Goal: Information Seeking & Learning: Learn about a topic

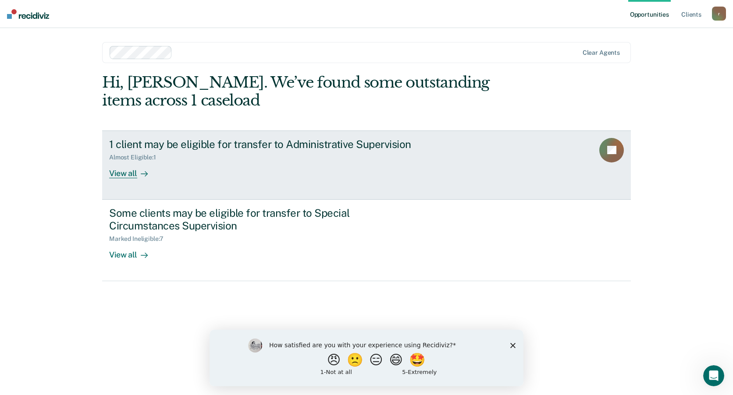
click at [309, 167] on div "1 client may be eligible for transfer to Administrative Supervision Almost Elig…" at bounding box center [273, 158] width 329 height 40
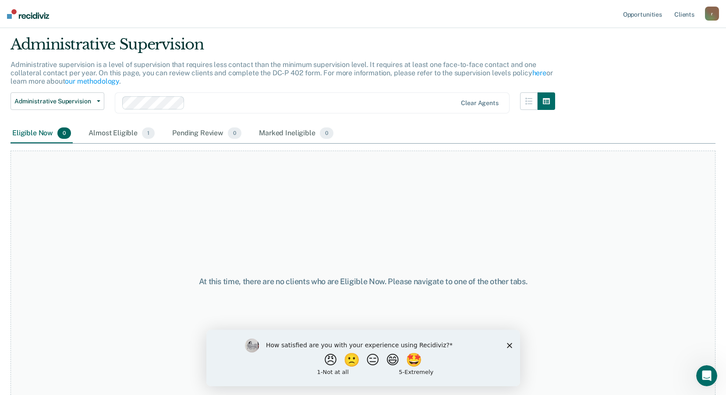
scroll to position [43, 0]
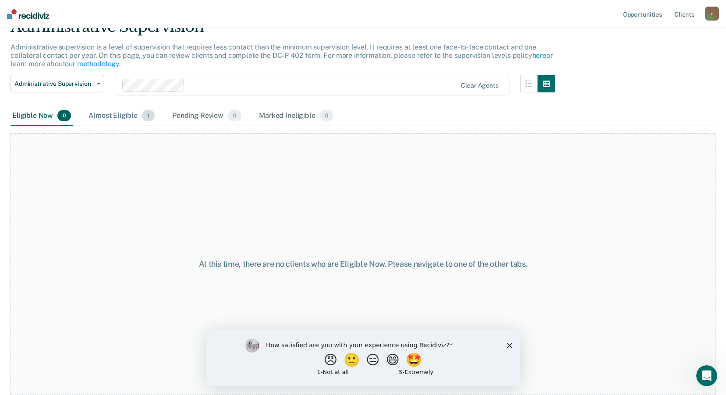
click at [107, 114] on div "Almost Eligible 1" at bounding box center [122, 116] width 70 height 19
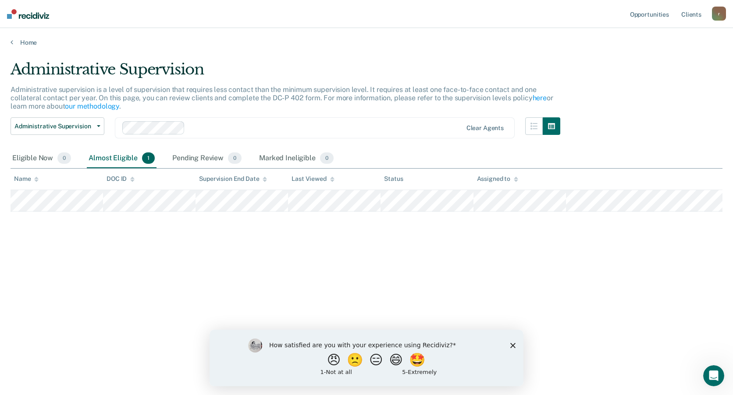
click at [21, 35] on div "Home" at bounding box center [366, 37] width 733 height 18
click at [15, 43] on link "Home" at bounding box center [367, 43] width 712 height 8
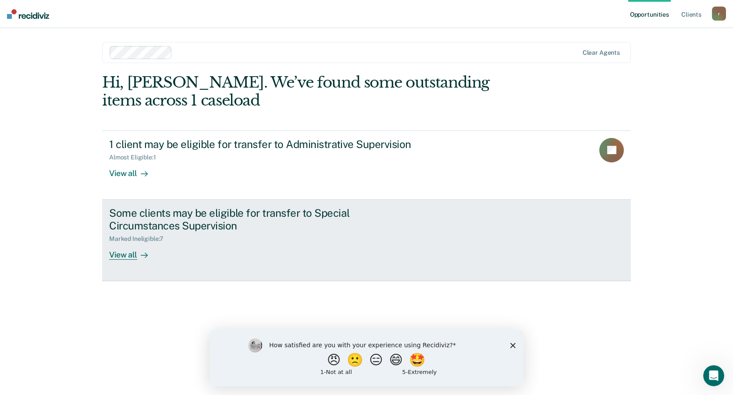
click at [226, 232] on div "Some clients may be eligible for transfer to Special Circumstances Supervision" at bounding box center [263, 219] width 308 height 25
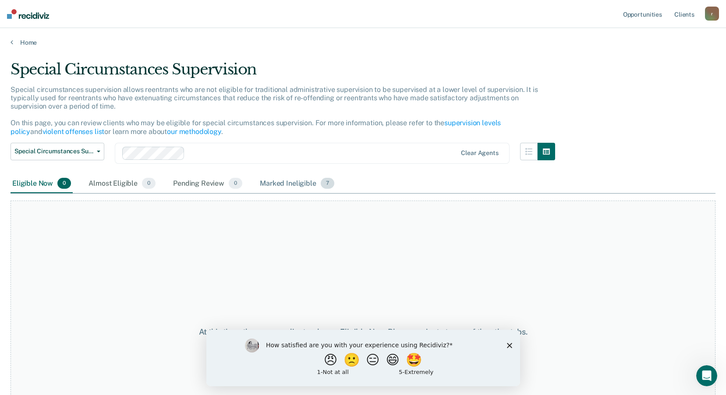
click at [300, 185] on div "Marked Ineligible 7" at bounding box center [297, 183] width 78 height 19
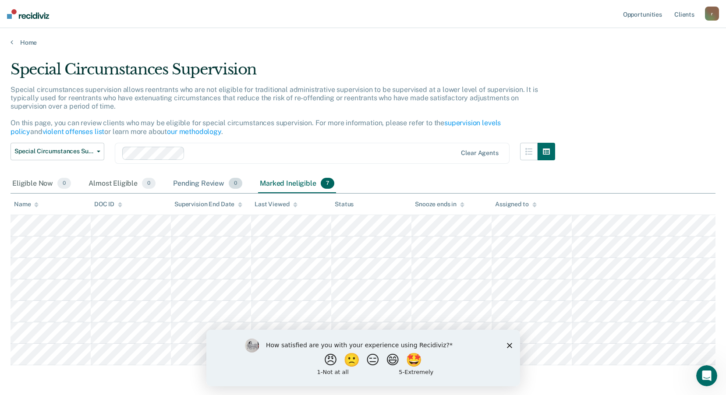
click at [243, 187] on div "Pending Review 0" at bounding box center [207, 183] width 73 height 19
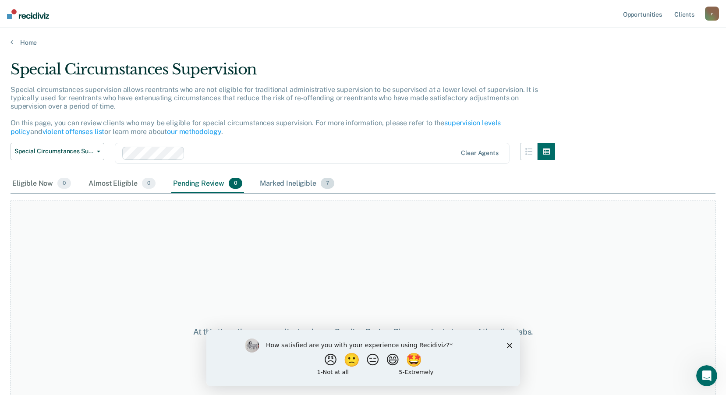
click at [310, 185] on div "Marked Ineligible 7" at bounding box center [297, 183] width 78 height 19
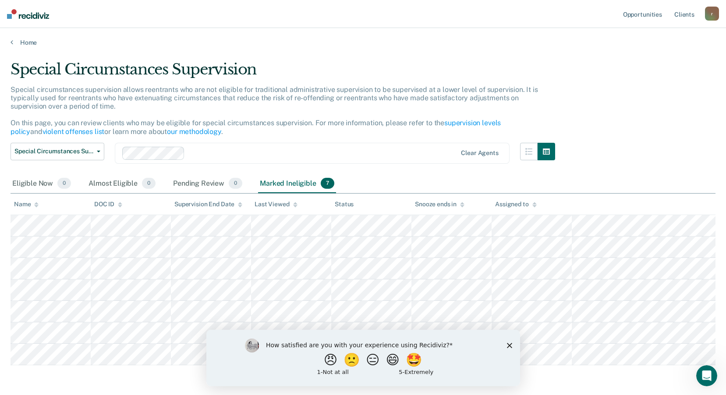
scroll to position [33, 0]
